Goal: Task Accomplishment & Management: Use online tool/utility

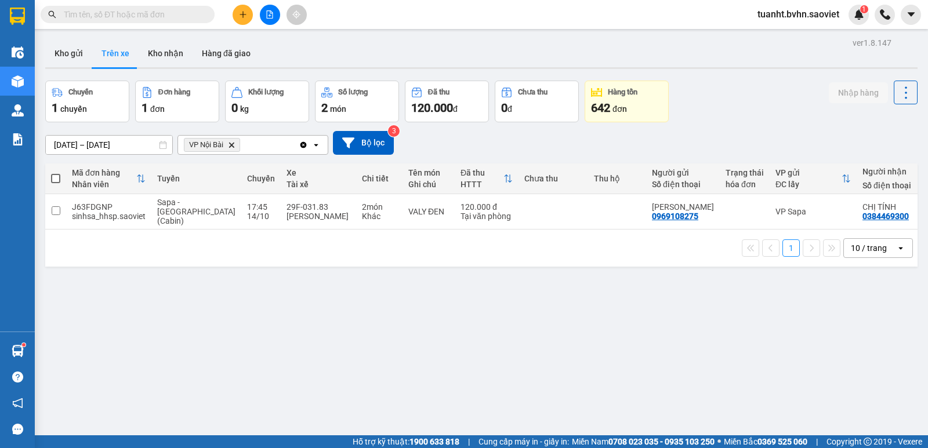
click at [244, 16] on icon "plus" at bounding box center [243, 14] width 8 height 8
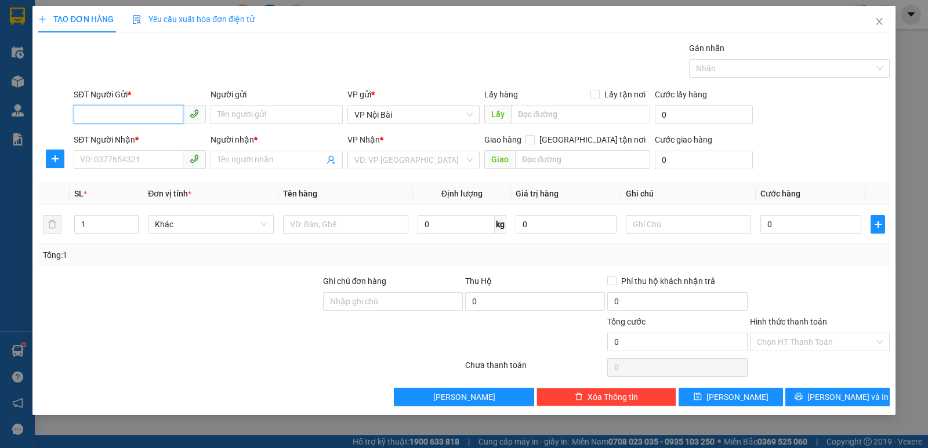
click at [168, 115] on input "SĐT Người Gửi *" at bounding box center [129, 114] width 110 height 19
type input "0977089939"
click at [154, 136] on div "0977089939 - KT" at bounding box center [140, 138] width 118 height 13
type input "KT"
type input "0911428786"
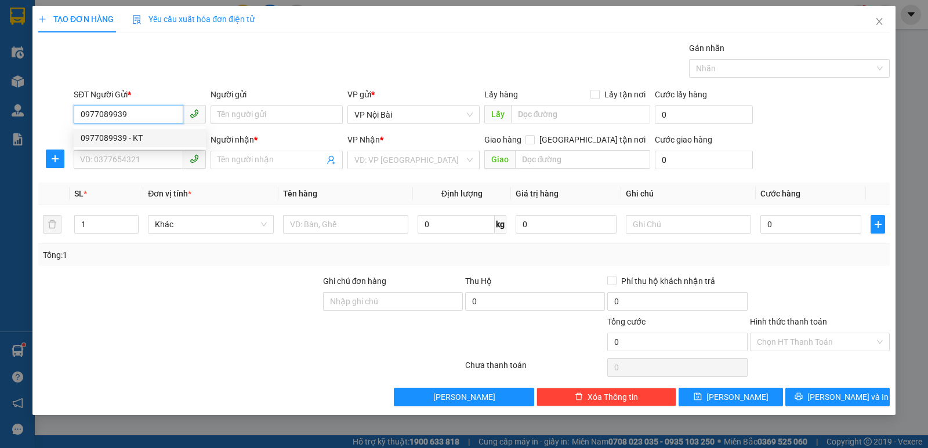
type input "THỰC ANH"
type input "0977089939"
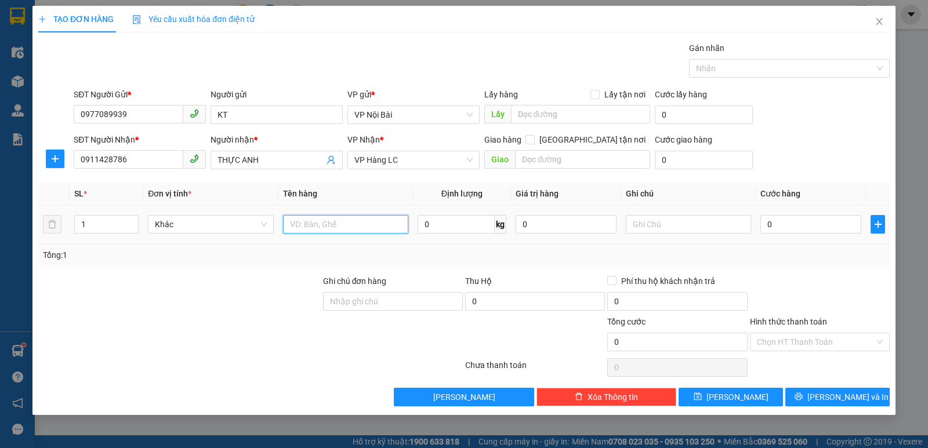
click at [361, 225] on input "text" at bounding box center [345, 224] width 125 height 19
paste input "Ô"
paste input "ỘP"
paste input "Ê"
paste input "ỀN"
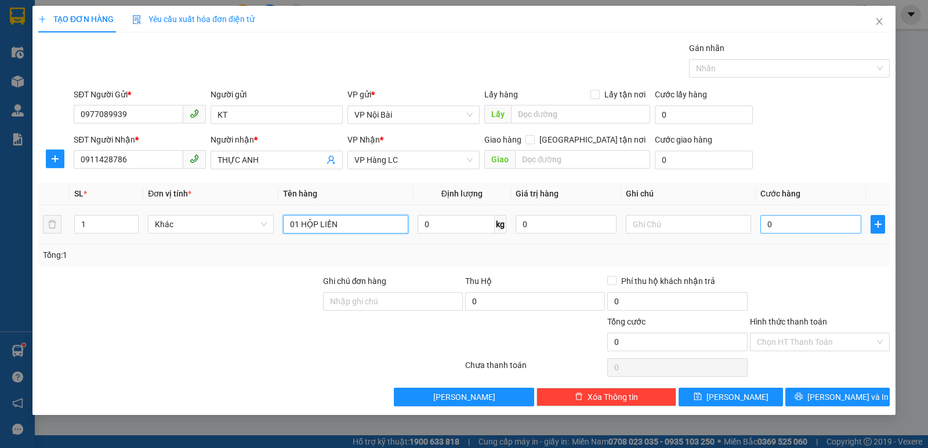
type input "01 HỘP LIỀN"
click at [820, 224] on input "0" at bounding box center [811, 224] width 101 height 19
type input "7"
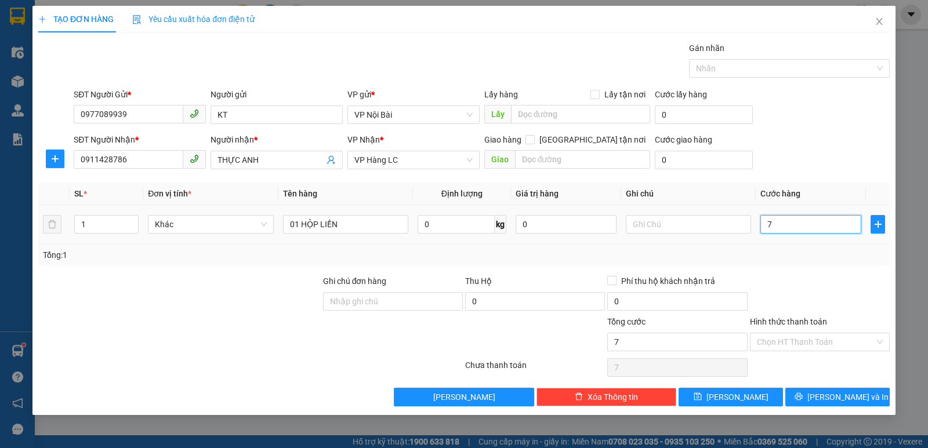
type input "70"
type input "70.000"
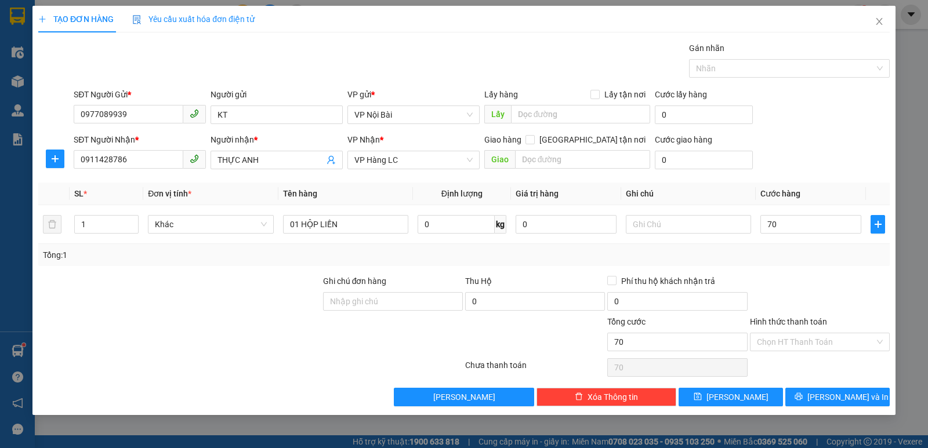
type input "70.000"
click at [811, 251] on div "Tổng: 1" at bounding box center [464, 255] width 842 height 13
click at [798, 398] on button "[PERSON_NAME] và In" at bounding box center [838, 397] width 104 height 19
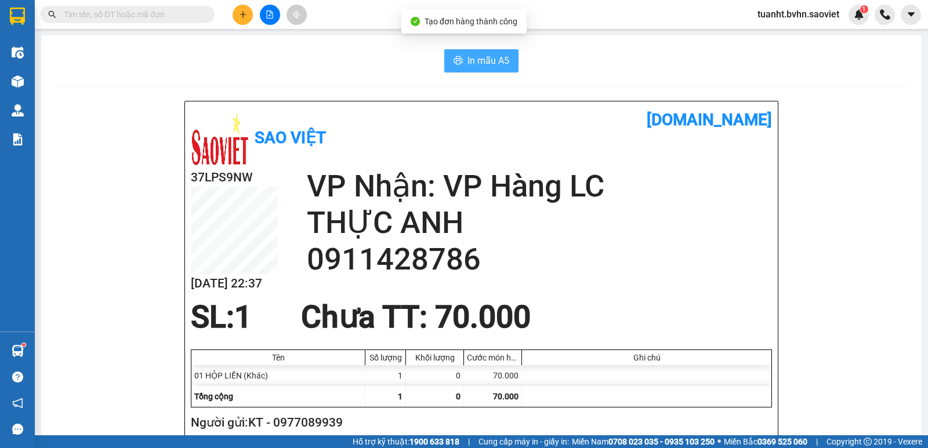
click at [489, 63] on span "In mẫu A5" at bounding box center [489, 60] width 42 height 15
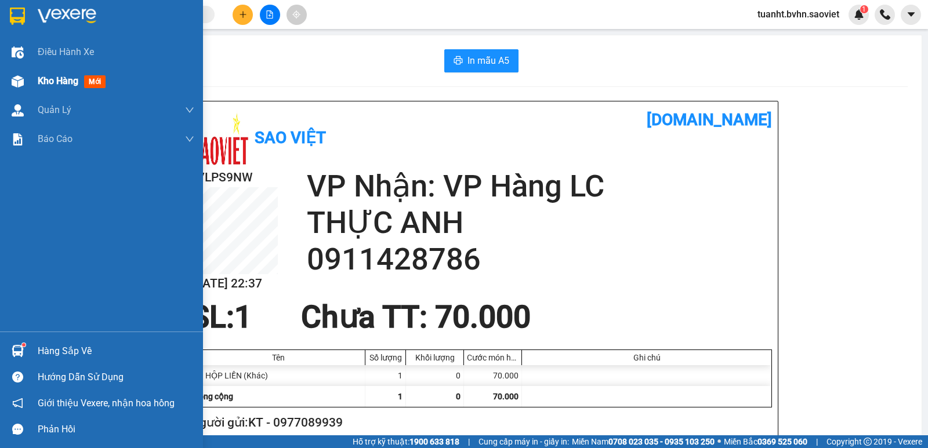
click at [47, 82] on span "Kho hàng" at bounding box center [58, 80] width 41 height 11
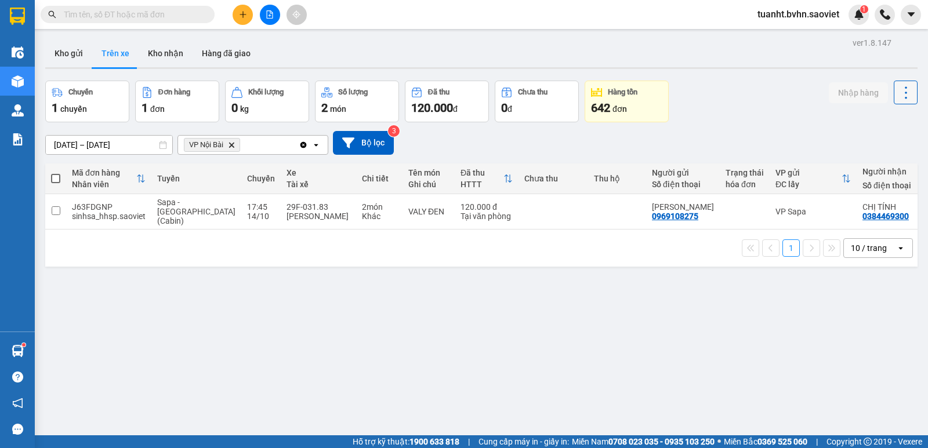
click at [899, 93] on icon at bounding box center [906, 93] width 16 height 16
click at [884, 120] on span "Làm mới" at bounding box center [881, 124] width 32 height 12
click at [271, 15] on icon "file-add" at bounding box center [270, 14] width 8 height 8
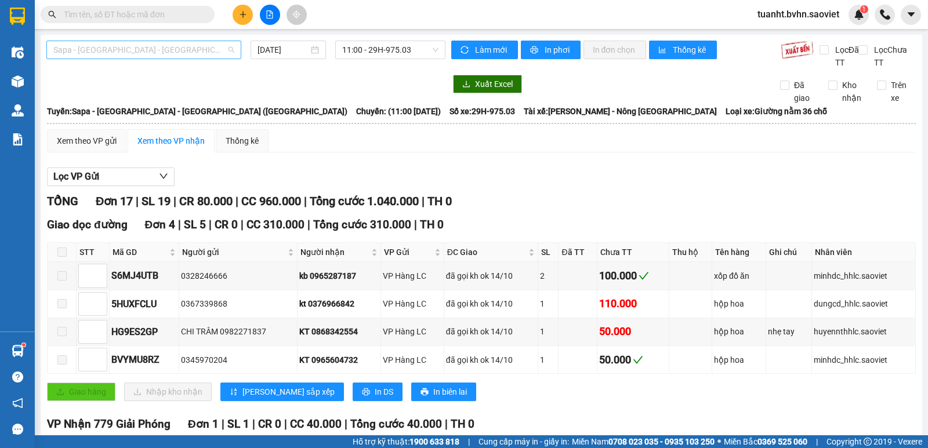
click at [126, 49] on span "Sapa - [GEOGRAPHIC_DATA] - [GEOGRAPHIC_DATA] ([GEOGRAPHIC_DATA])" at bounding box center [143, 49] width 181 height 17
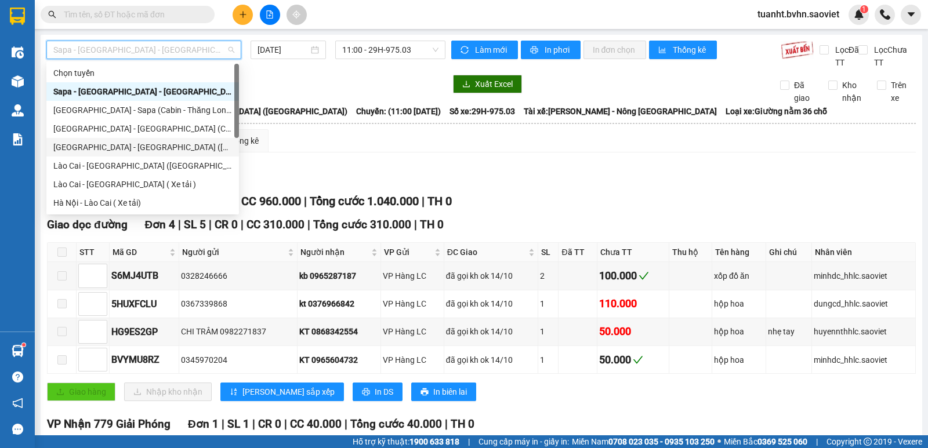
scroll to position [93, 0]
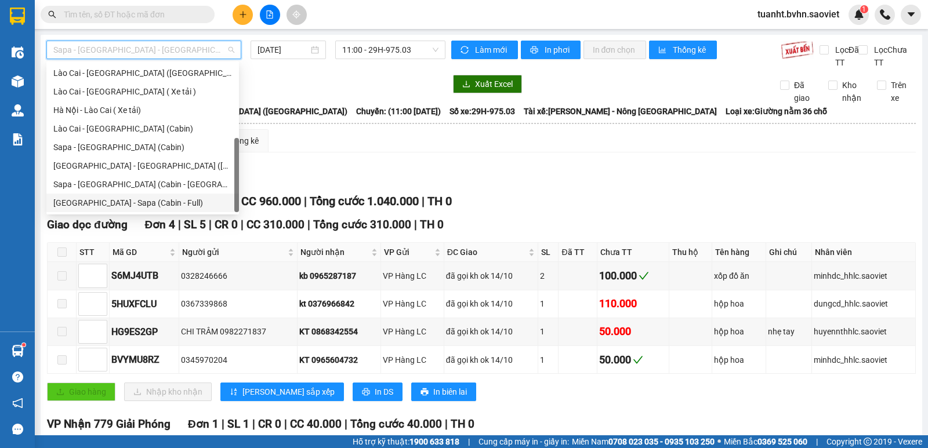
click at [99, 201] on div "[GEOGRAPHIC_DATA] - Sapa (Cabin - Full)" at bounding box center [142, 203] width 179 height 13
type input "[DATE]"
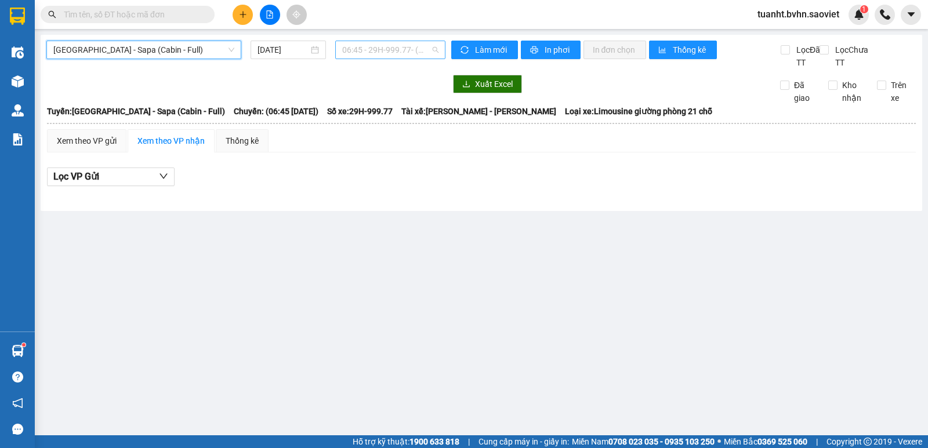
click at [379, 50] on span "06:45 - 29H-999.77 - (Đã hủy)" at bounding box center [390, 49] width 96 height 17
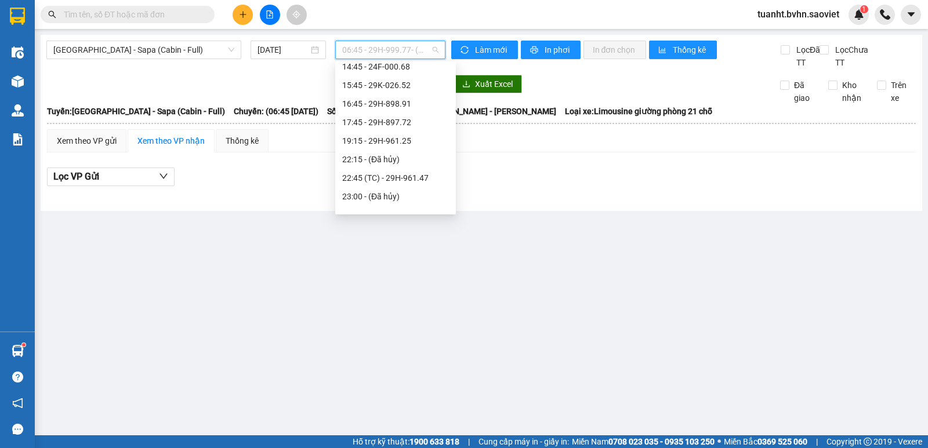
scroll to position [174, 0]
click at [388, 178] on div "22:45 (TC) - 29H-961.47" at bounding box center [395, 177] width 107 height 13
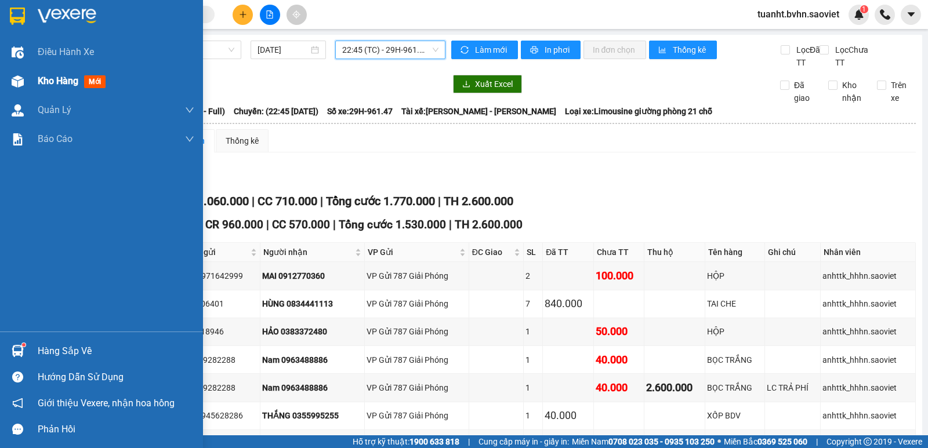
click at [46, 82] on span "Kho hàng" at bounding box center [58, 80] width 41 height 11
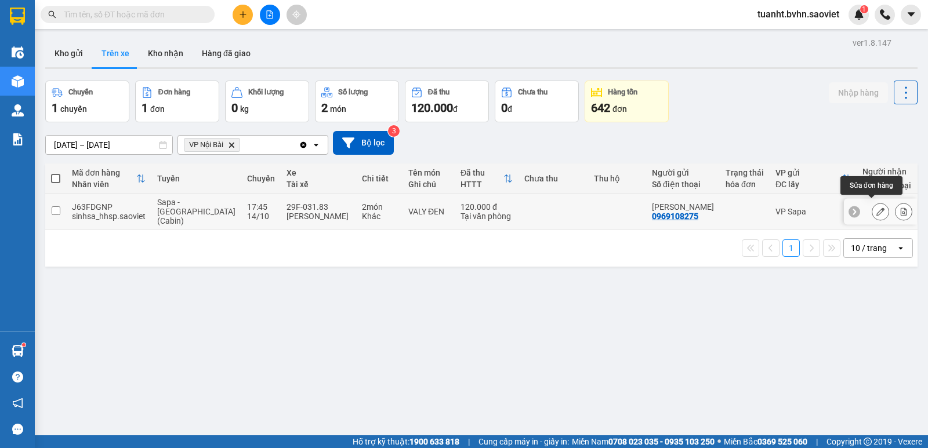
click at [877, 209] on icon at bounding box center [881, 212] width 8 height 8
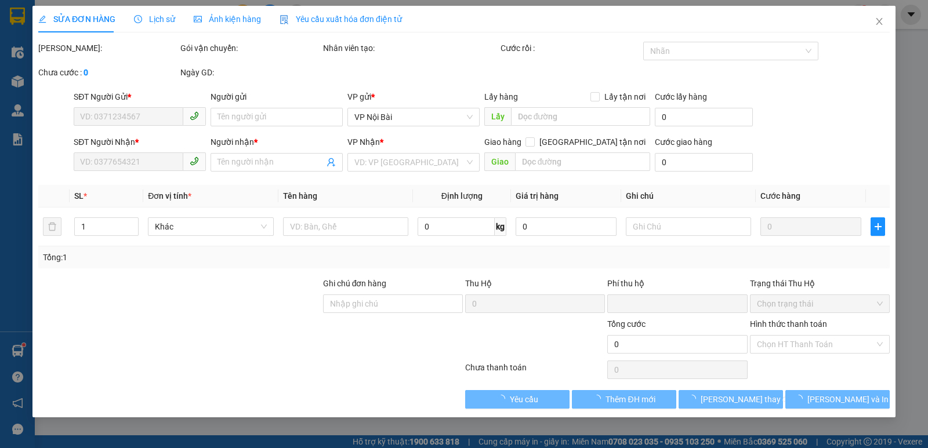
type input "0969108275"
type input "[PERSON_NAME]"
type input "0384469300"
type input "CHỊ TÍNH"
type input "NỘI BÀI"
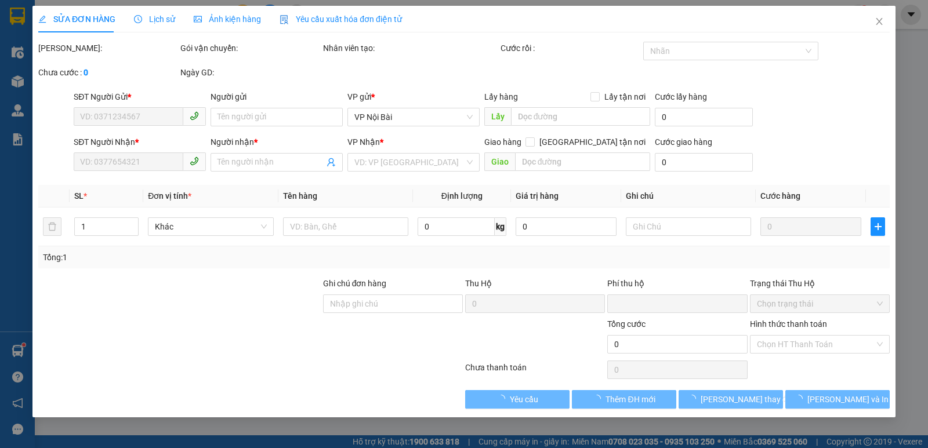
type input "0"
type input "120.000"
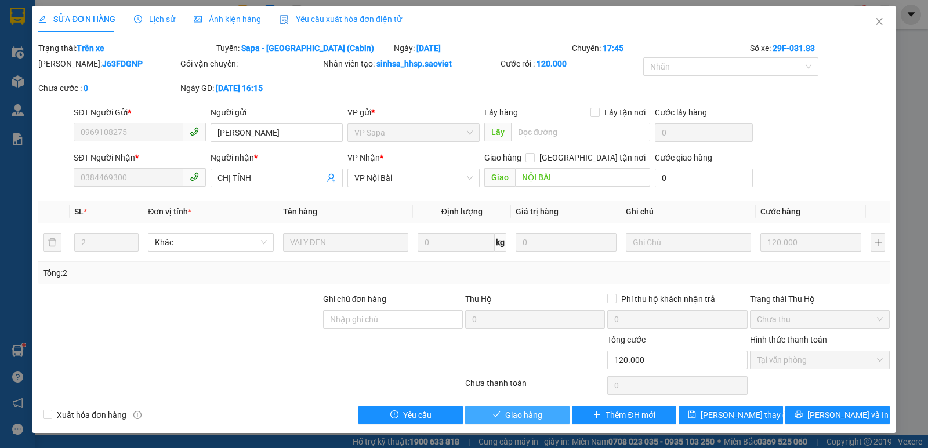
click at [540, 417] on span "Giao hàng" at bounding box center [523, 415] width 37 height 13
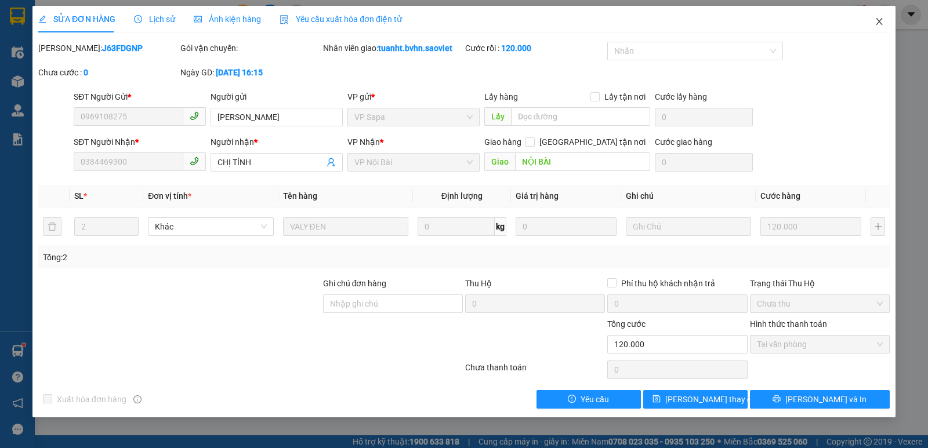
click at [878, 21] on icon "close" at bounding box center [879, 21] width 9 height 9
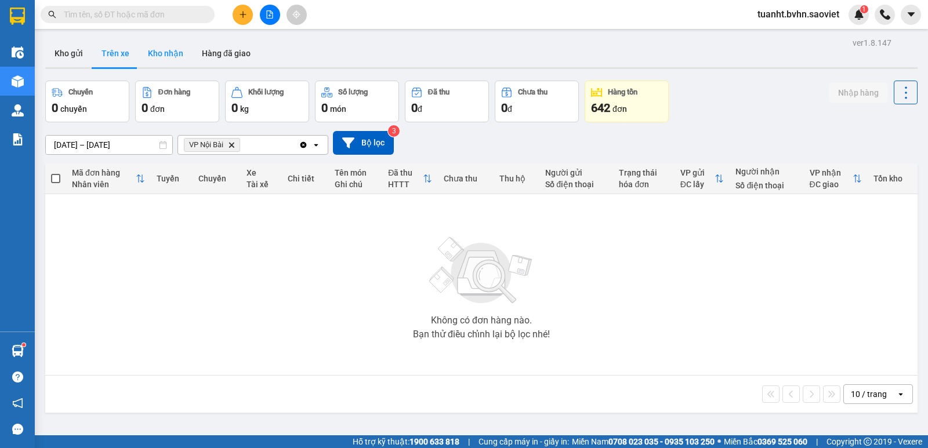
click at [158, 56] on button "Kho nhận" at bounding box center [166, 53] width 54 height 28
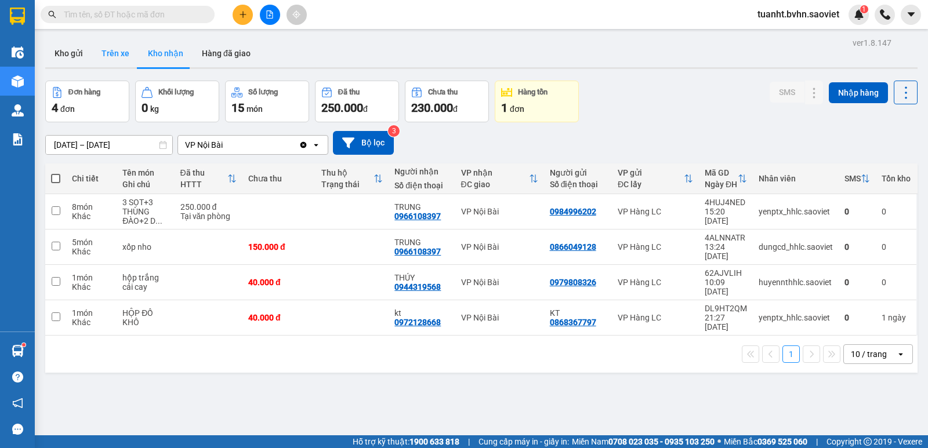
click at [117, 57] on button "Trên xe" at bounding box center [115, 53] width 46 height 28
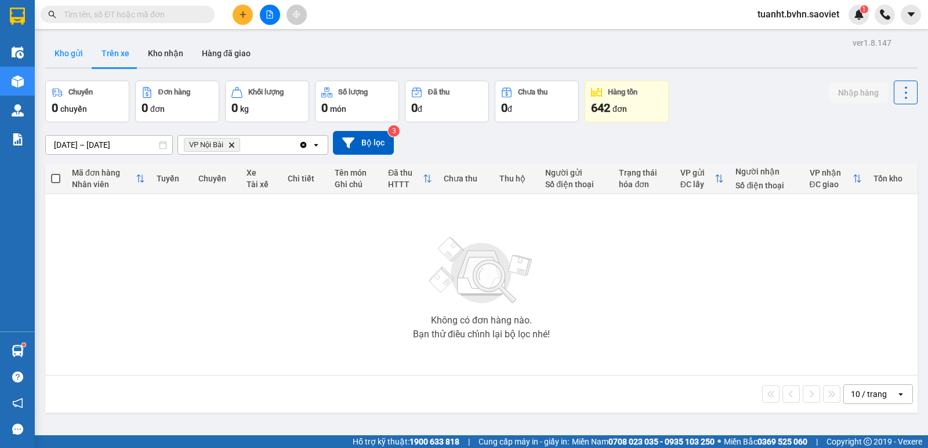
click at [67, 53] on button "Kho gửi" at bounding box center [68, 53] width 47 height 28
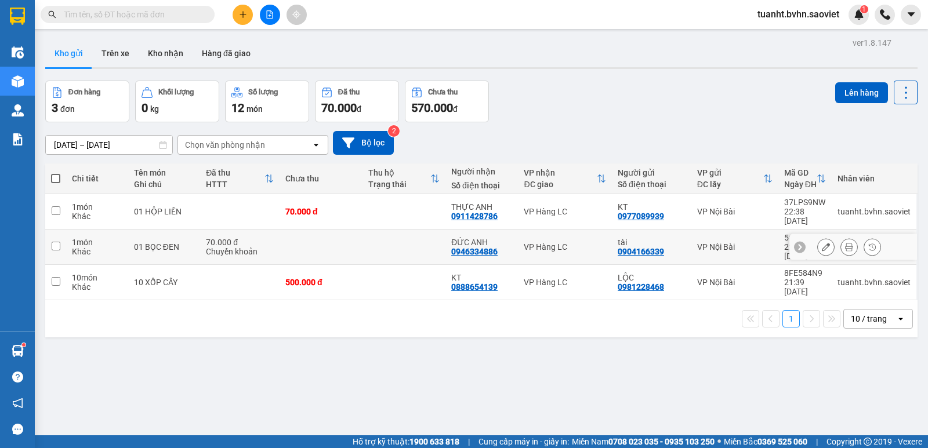
click at [55, 242] on input "checkbox" at bounding box center [56, 246] width 9 height 9
checkbox input "true"
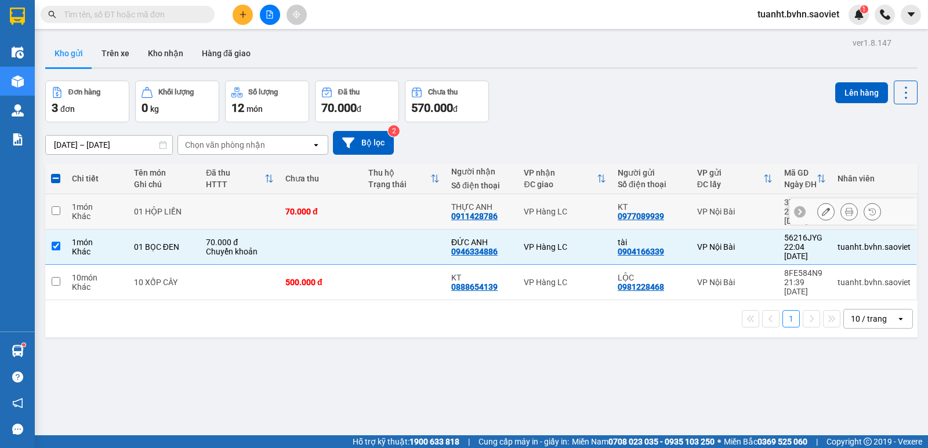
click at [54, 207] on input "checkbox" at bounding box center [56, 211] width 9 height 9
checkbox input "true"
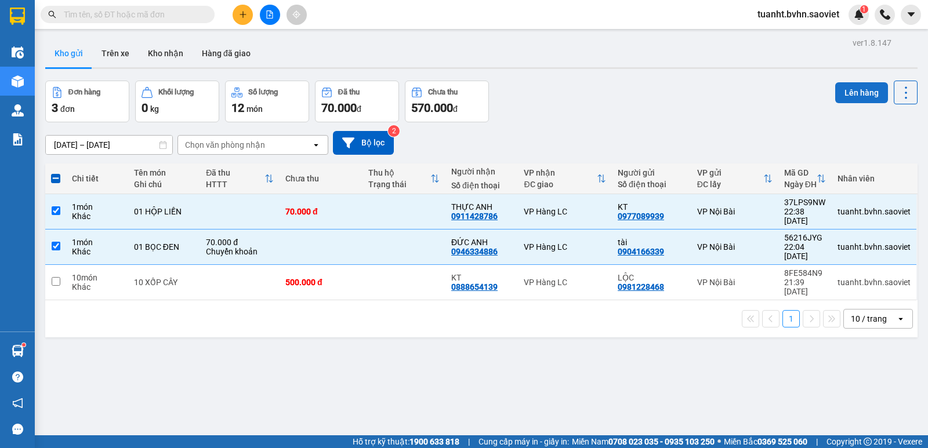
click at [839, 89] on button "Lên hàng" at bounding box center [861, 92] width 53 height 21
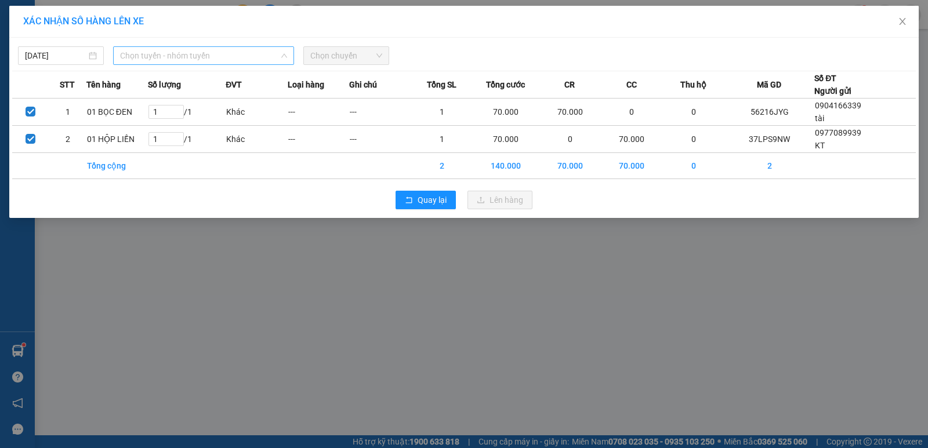
click at [197, 55] on span "Chọn tuyến - nhóm tuyến" at bounding box center [203, 55] width 167 height 17
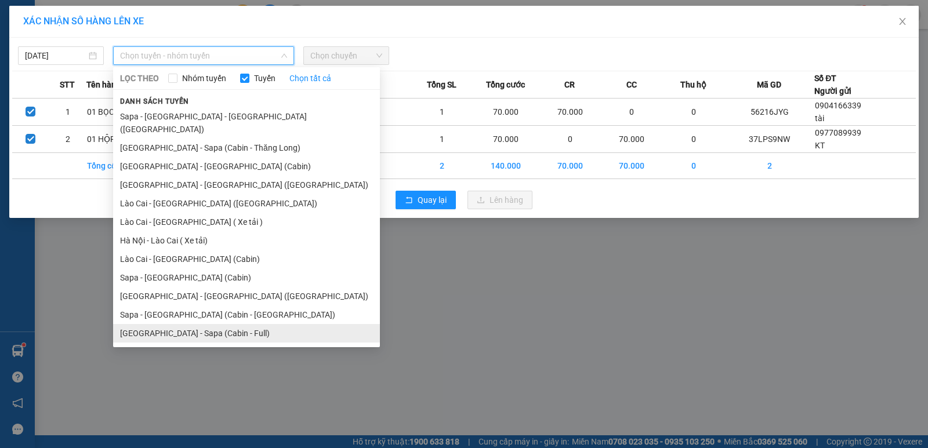
click at [169, 324] on li "[GEOGRAPHIC_DATA] - Sapa (Cabin - Full)" at bounding box center [246, 333] width 267 height 19
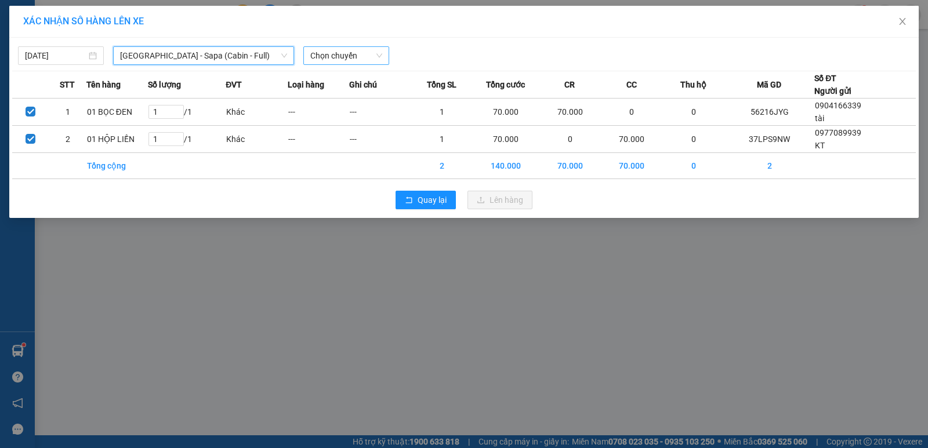
click at [332, 59] on span "Chọn chuyến" at bounding box center [346, 55] width 72 height 17
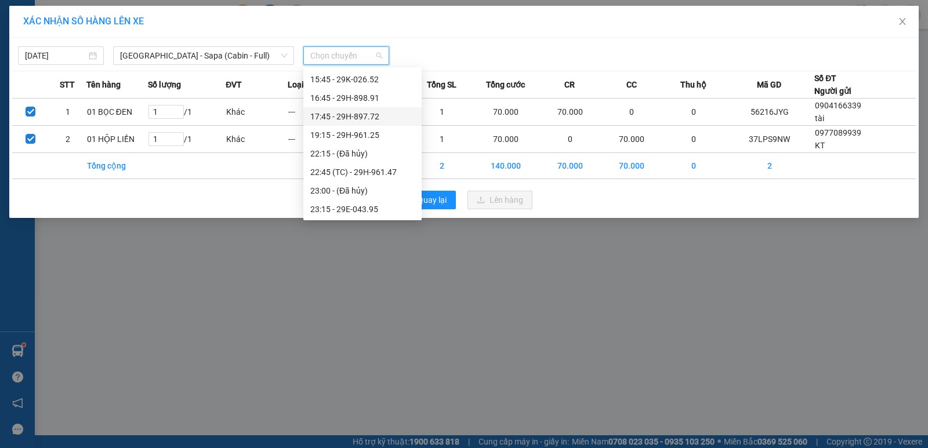
scroll to position [186, 0]
click at [356, 169] on div "22:45 (TC) - 29H-961.47" at bounding box center [362, 171] width 104 height 13
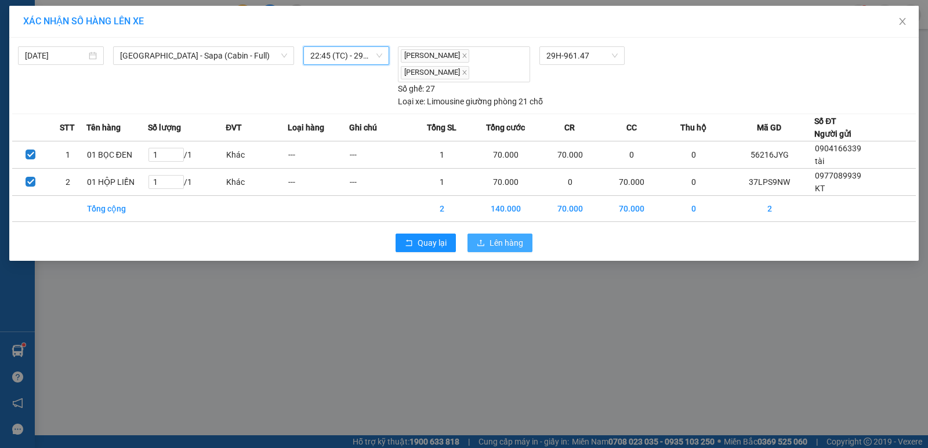
click at [494, 237] on span "Lên hàng" at bounding box center [507, 243] width 34 height 13
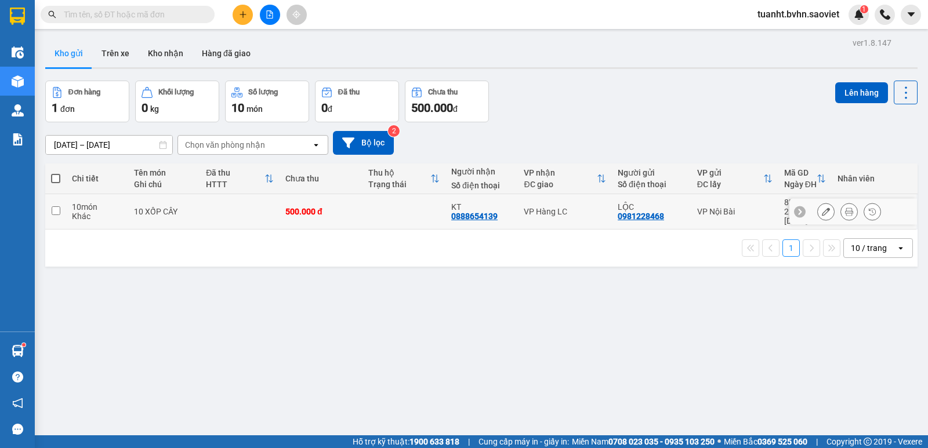
click at [57, 207] on input "checkbox" at bounding box center [56, 211] width 9 height 9
checkbox input "true"
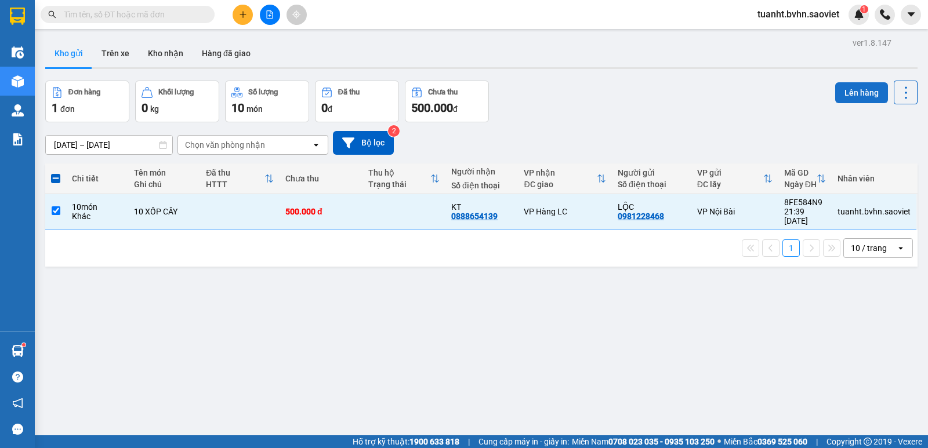
click at [855, 93] on button "Lên hàng" at bounding box center [861, 92] width 53 height 21
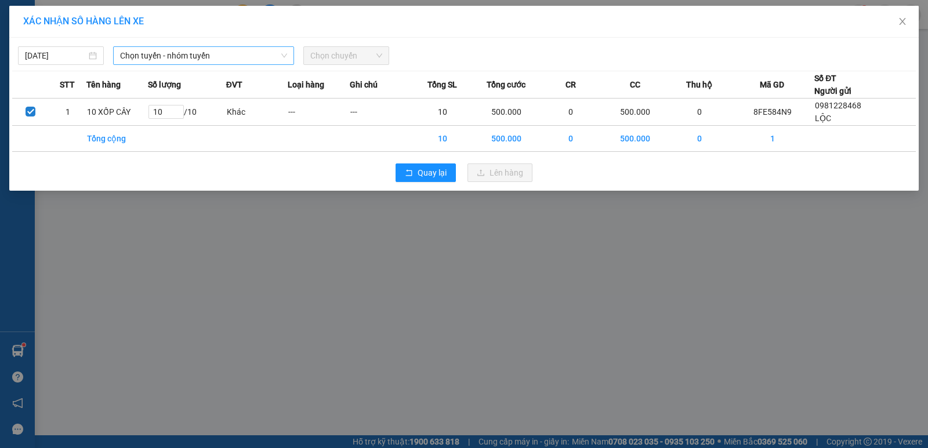
click at [168, 55] on span "Chọn tuyến - nhóm tuyến" at bounding box center [203, 55] width 167 height 17
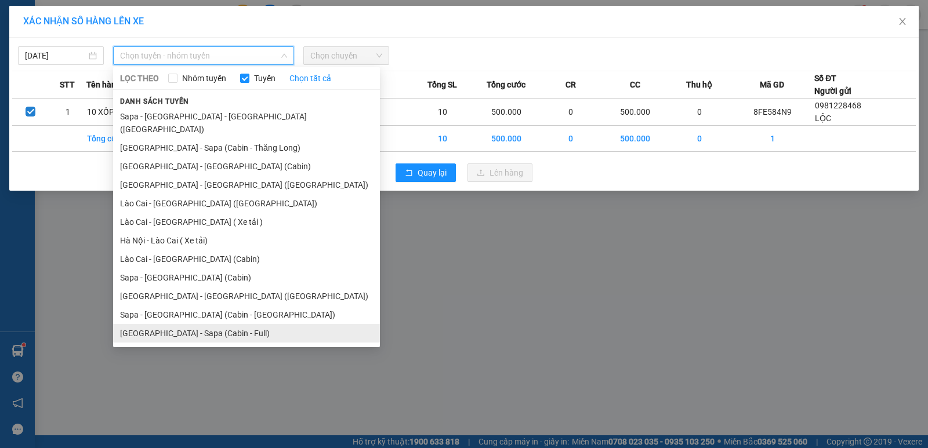
click at [172, 324] on li "[GEOGRAPHIC_DATA] - Sapa (Cabin - Full)" at bounding box center [246, 333] width 267 height 19
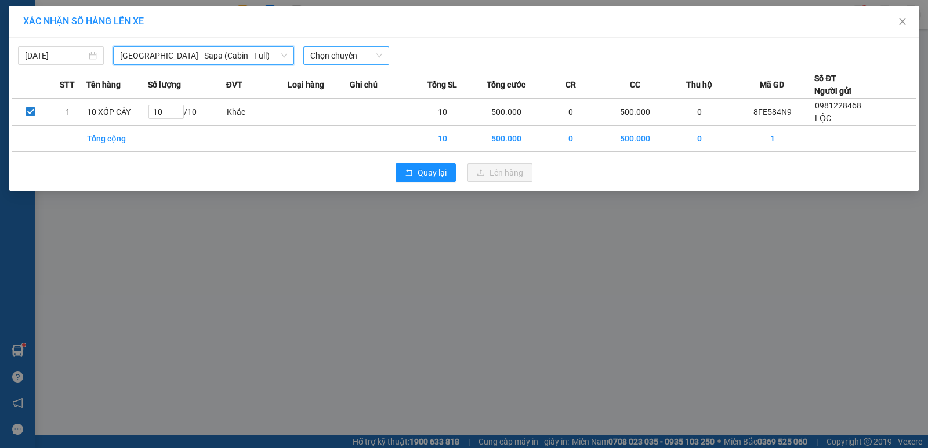
click at [338, 60] on span "Chọn chuyến" at bounding box center [346, 55] width 72 height 17
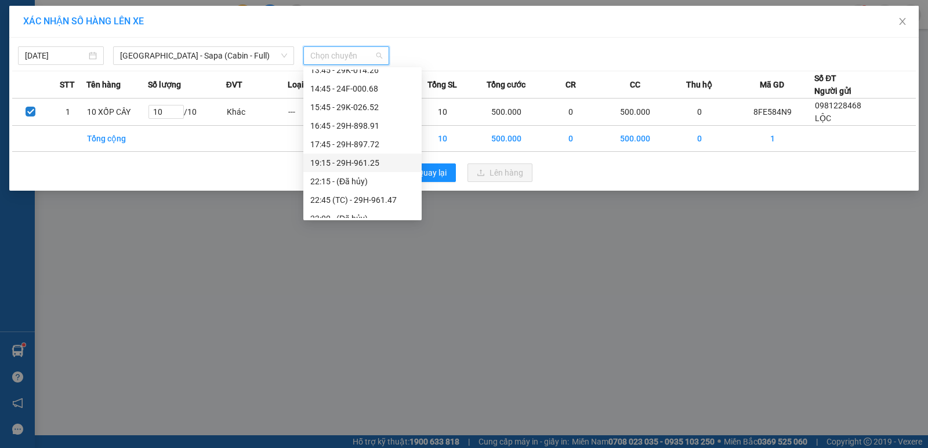
scroll to position [174, 0]
click at [366, 185] on div "22:45 (TC) - 29H-961.47" at bounding box center [362, 183] width 104 height 13
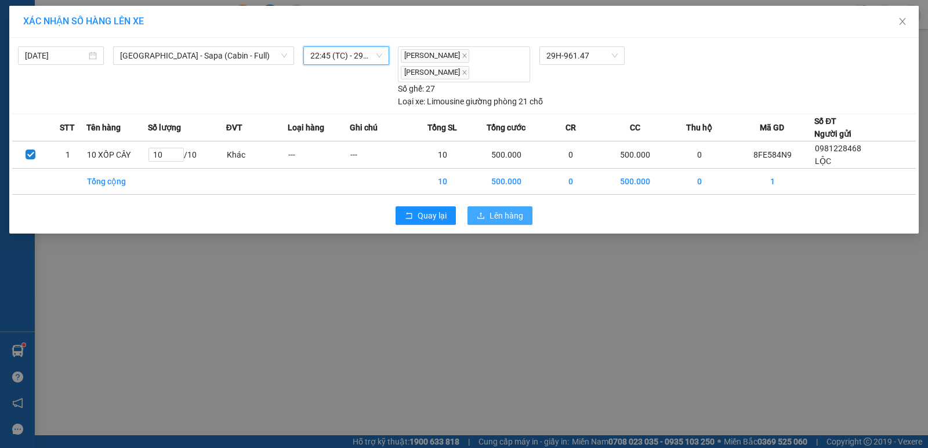
click at [504, 209] on span "Lên hàng" at bounding box center [507, 215] width 34 height 13
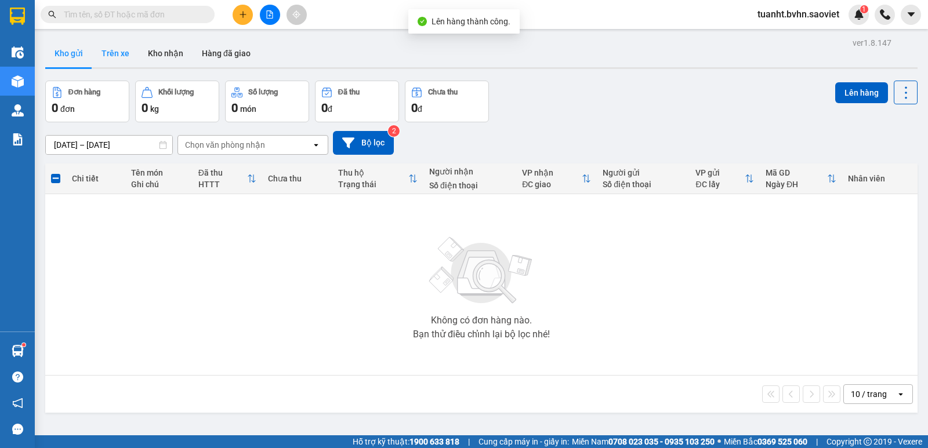
click at [111, 56] on button "Trên xe" at bounding box center [115, 53] width 46 height 28
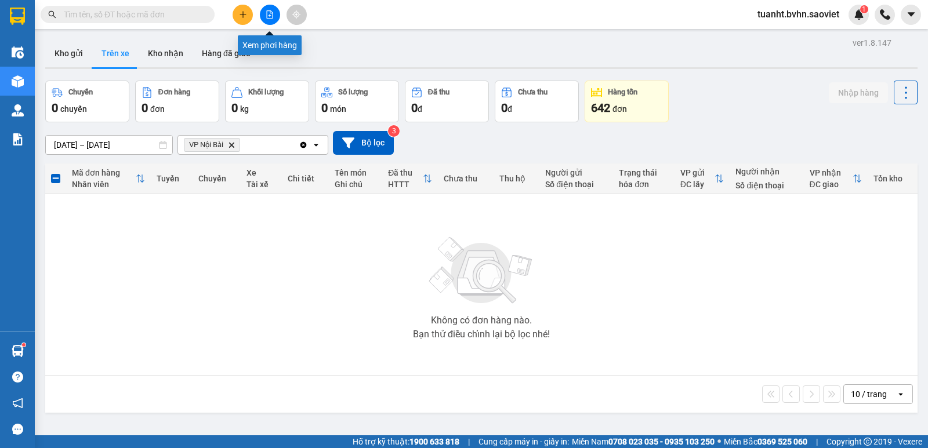
click at [266, 16] on icon "file-add" at bounding box center [270, 14] width 8 height 8
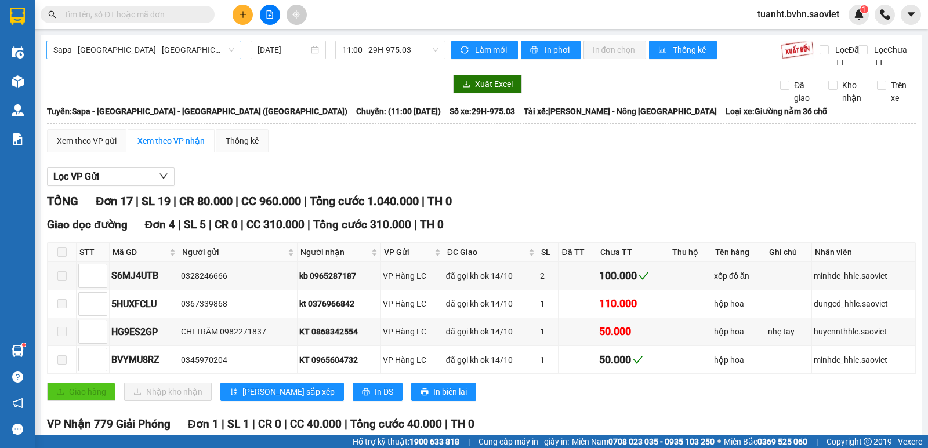
click at [134, 49] on span "Sapa - [GEOGRAPHIC_DATA] - [GEOGRAPHIC_DATA] ([GEOGRAPHIC_DATA])" at bounding box center [143, 49] width 181 height 17
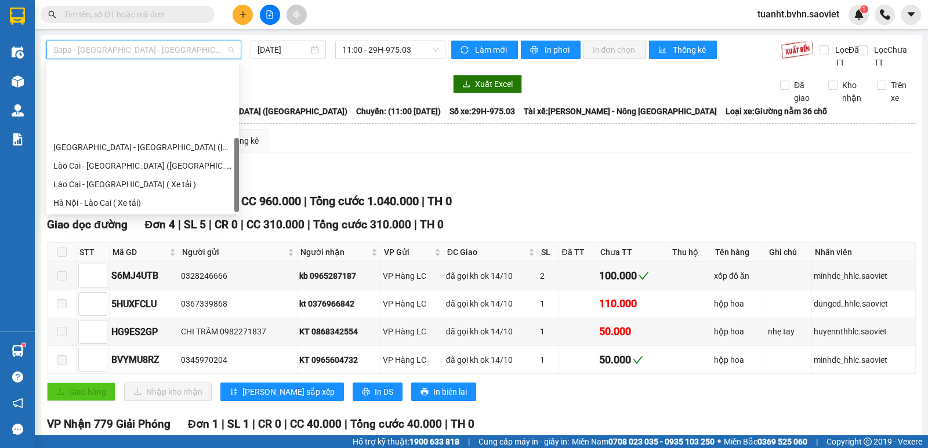
scroll to position [93, 0]
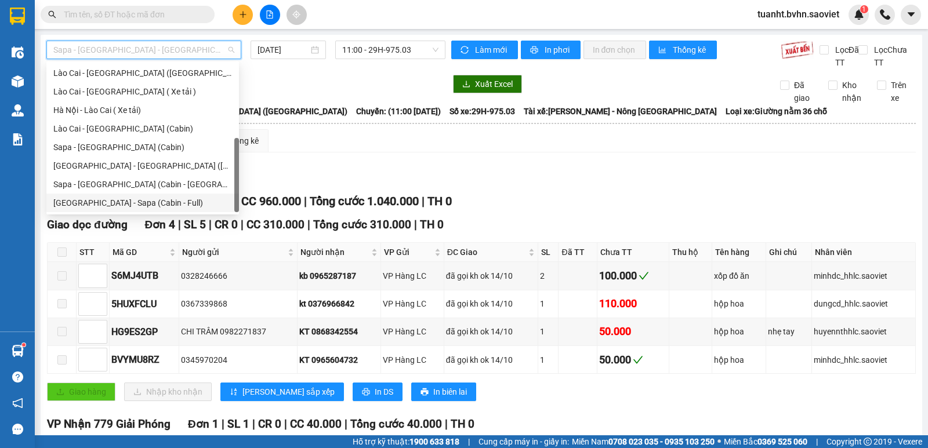
click at [104, 203] on div "[GEOGRAPHIC_DATA] - Sapa (Cabin - Full)" at bounding box center [142, 203] width 179 height 13
type input "[DATE]"
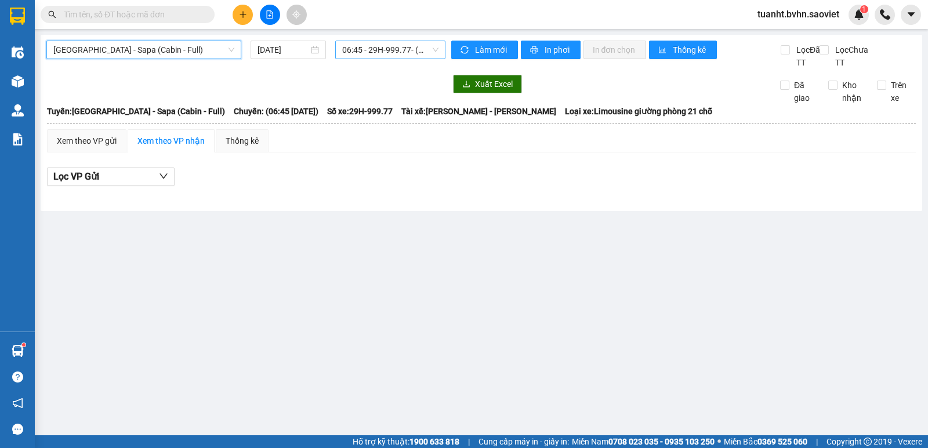
click at [396, 52] on span "06:45 - 29H-999.77 - (Đã hủy)" at bounding box center [390, 49] width 96 height 17
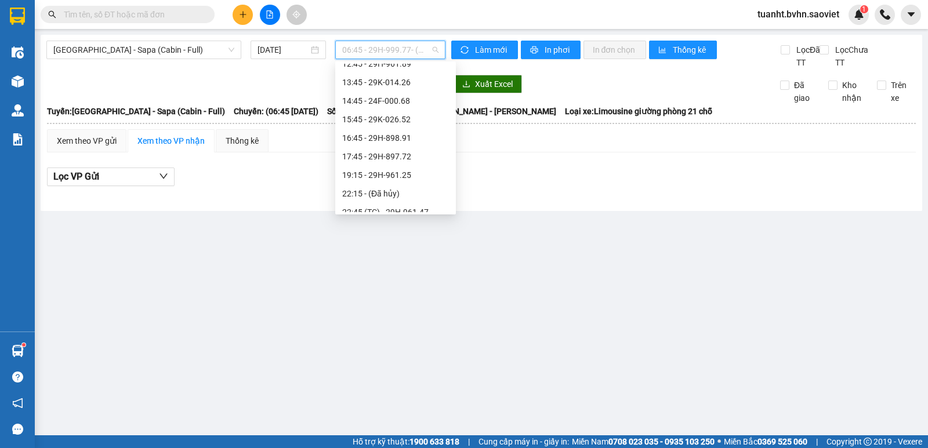
scroll to position [174, 0]
click at [389, 179] on div "22:45 (TC) - 29H-961.47" at bounding box center [395, 177] width 107 height 13
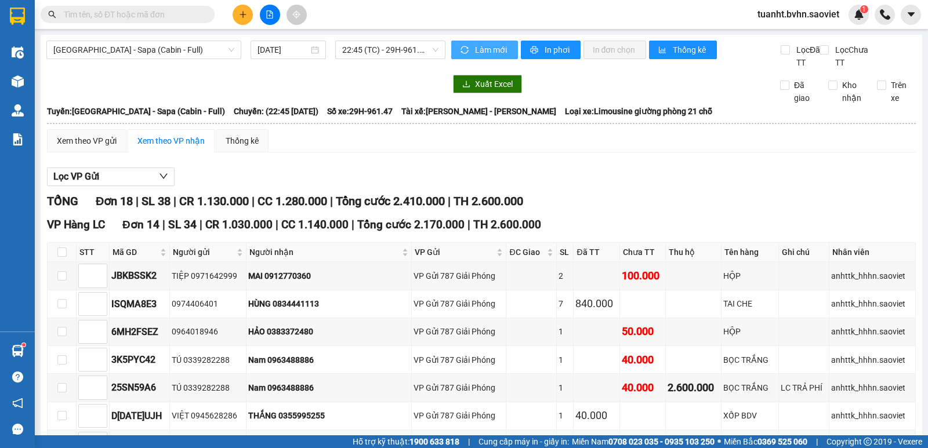
click at [475, 50] on span "Làm mới" at bounding box center [492, 50] width 34 height 13
click at [545, 50] on span "In phơi" at bounding box center [558, 50] width 27 height 13
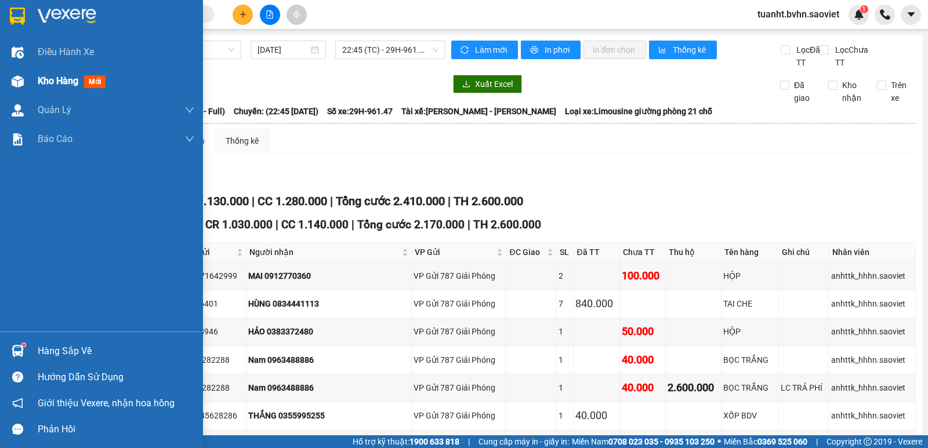
click at [62, 84] on span "Kho hàng" at bounding box center [58, 80] width 41 height 11
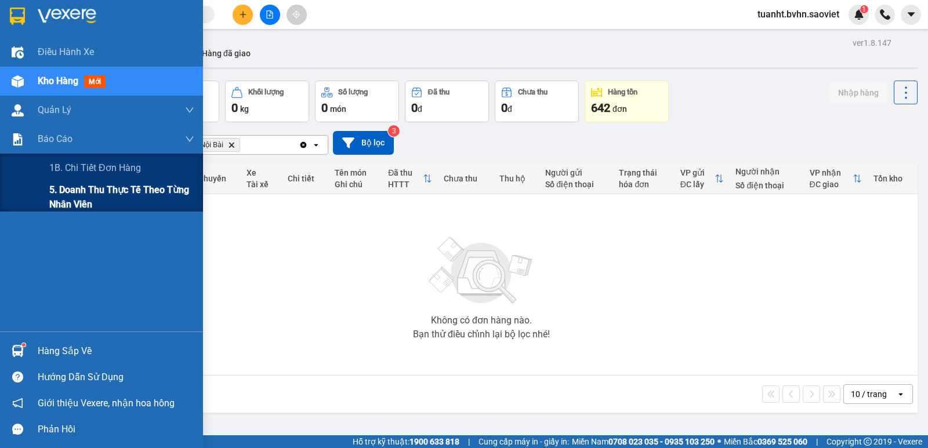
click at [110, 193] on span "5. Doanh thu thực tế theo từng nhân viên" at bounding box center [121, 197] width 145 height 29
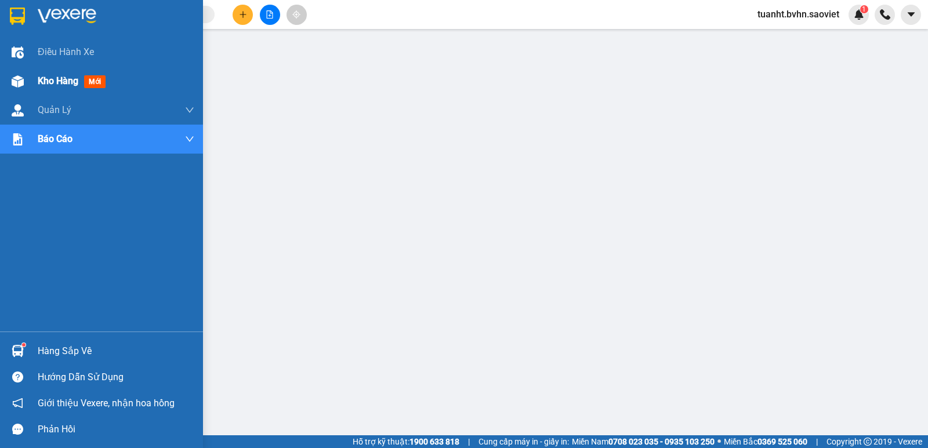
click at [39, 81] on span "Kho hàng" at bounding box center [58, 80] width 41 height 11
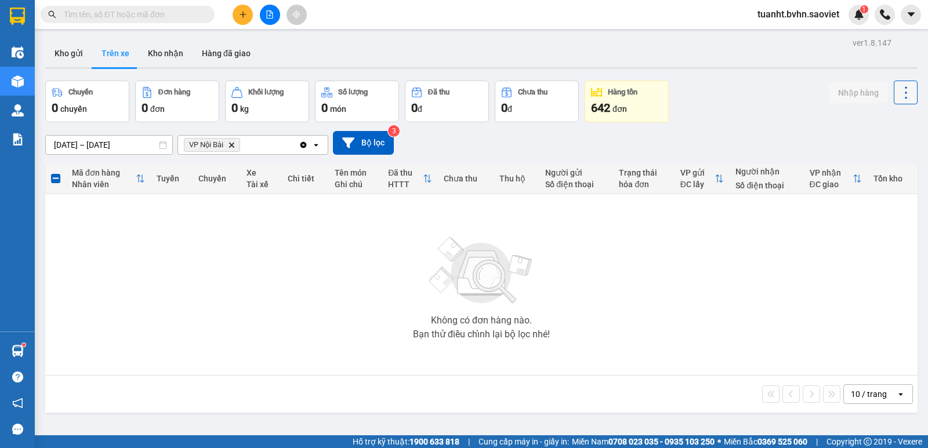
click at [898, 92] on icon at bounding box center [906, 93] width 16 height 16
click at [882, 121] on span "Làm mới" at bounding box center [881, 124] width 32 height 12
click at [157, 50] on button "Kho nhận" at bounding box center [166, 53] width 54 height 28
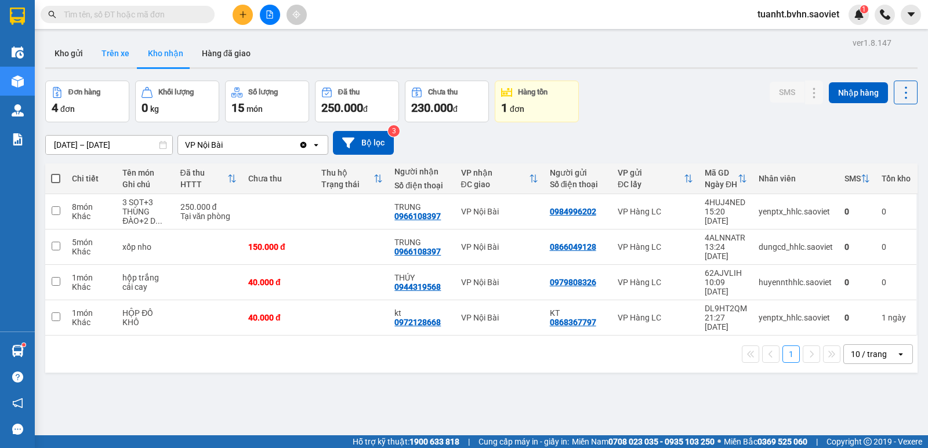
click at [117, 50] on button "Trên xe" at bounding box center [115, 53] width 46 height 28
